Goal: Information Seeking & Learning: Check status

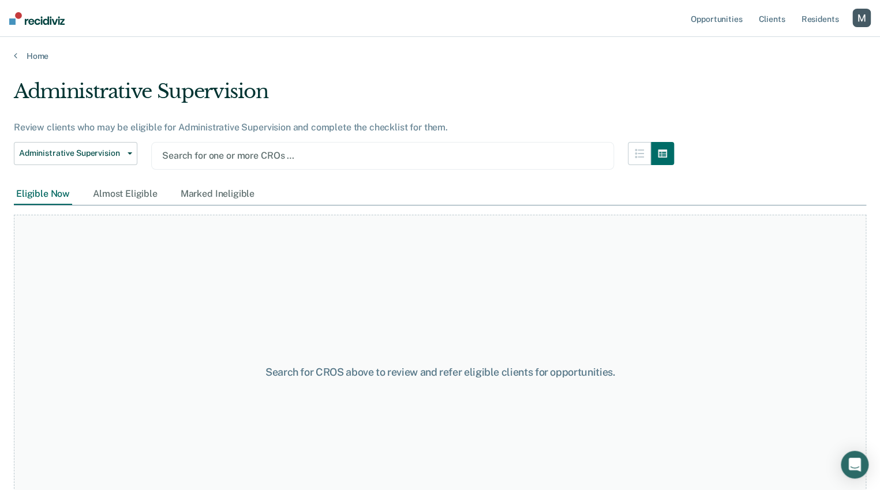
click at [275, 149] on div at bounding box center [382, 155] width 441 height 13
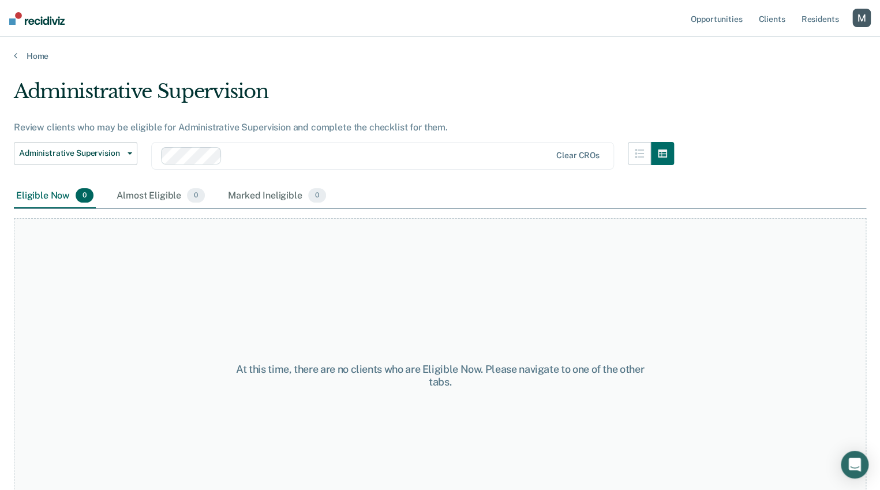
click at [345, 95] on div "Administrative Supervision" at bounding box center [344, 96] width 660 height 33
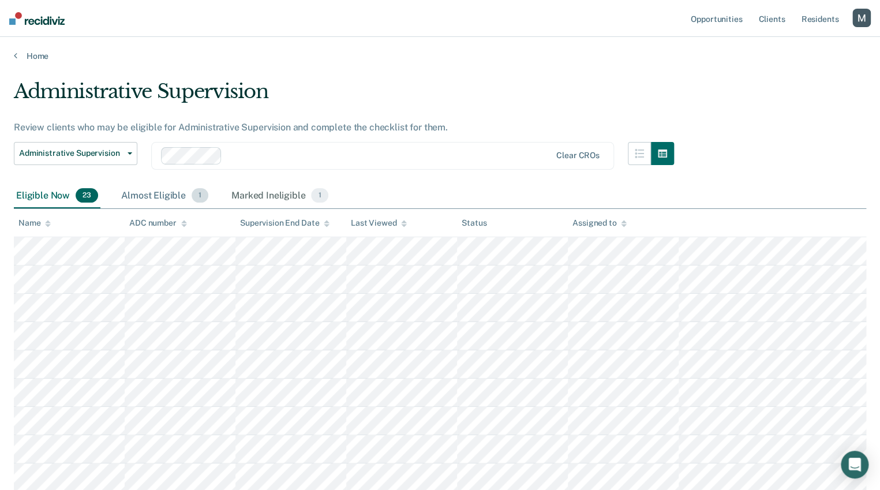
click at [166, 192] on div "Almost Eligible 1" at bounding box center [165, 195] width 92 height 25
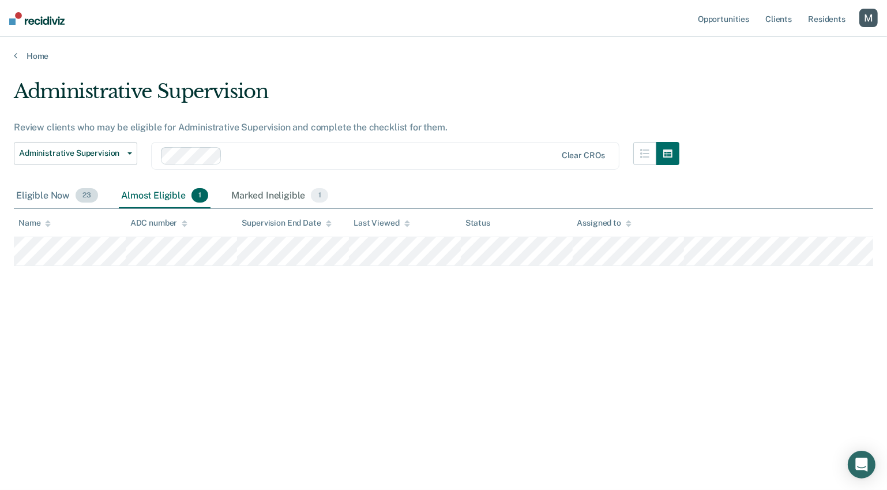
click at [65, 194] on div "Eligible Now 23" at bounding box center [57, 195] width 87 height 25
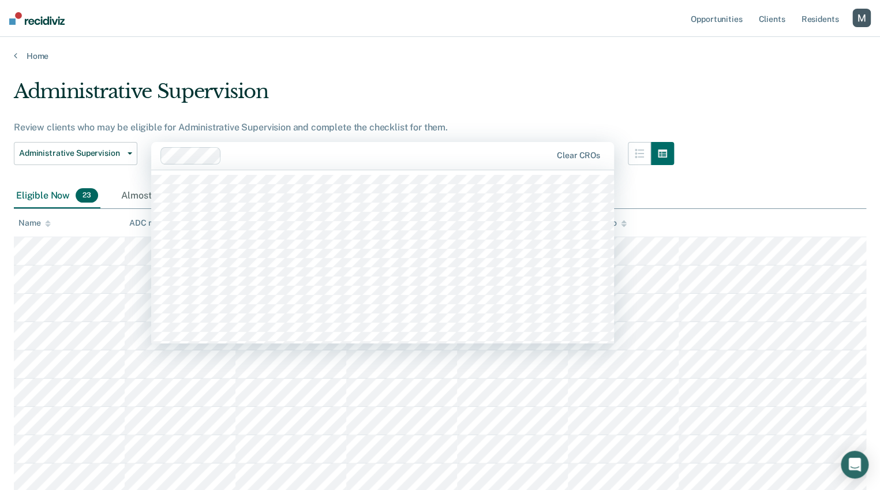
click at [289, 156] on div at bounding box center [388, 155] width 325 height 13
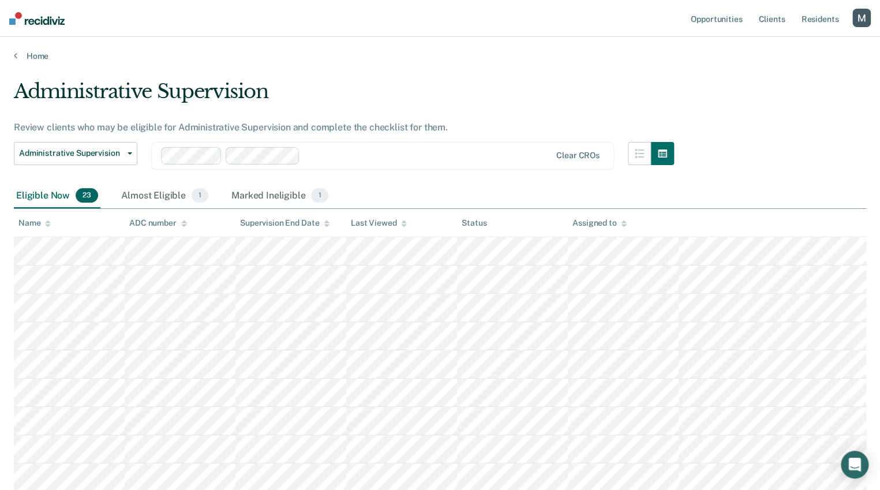
click at [432, 87] on div "Administrative Supervision" at bounding box center [344, 96] width 660 height 33
click at [178, 193] on div "Almost Eligible 6" at bounding box center [165, 195] width 93 height 25
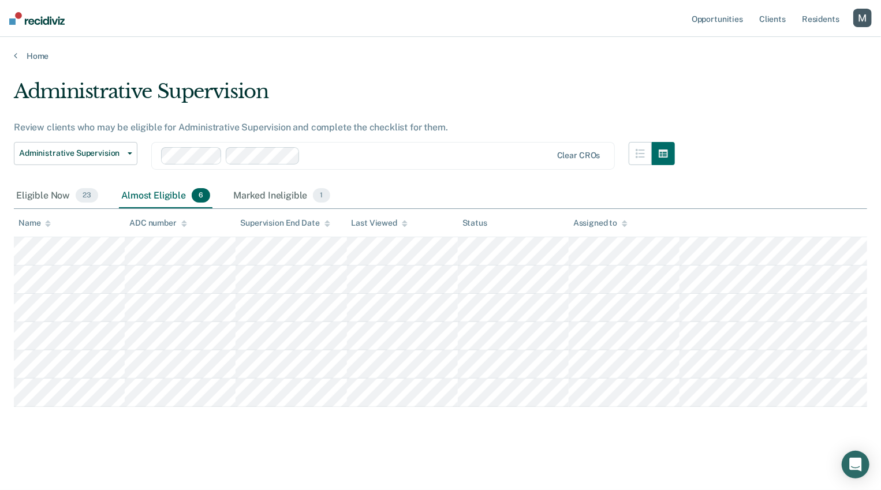
click at [863, 23] on div "button" at bounding box center [862, 18] width 18 height 18
click at [799, 75] on link "Log Out" at bounding box center [815, 76] width 93 height 10
